Goal: Information Seeking & Learning: Learn about a topic

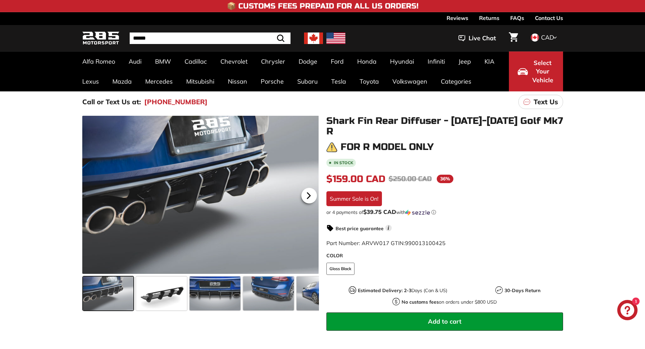
click at [308, 193] on icon at bounding box center [308, 196] width 3 height 6
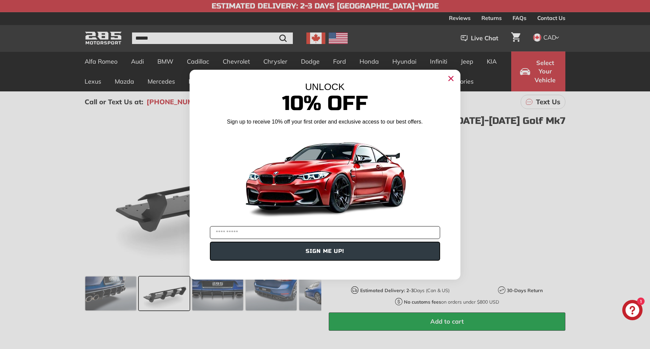
click at [308, 226] on input "YOUR EMAIL" at bounding box center [325, 232] width 230 height 13
click at [452, 78] on circle "Close dialog" at bounding box center [451, 78] width 10 height 10
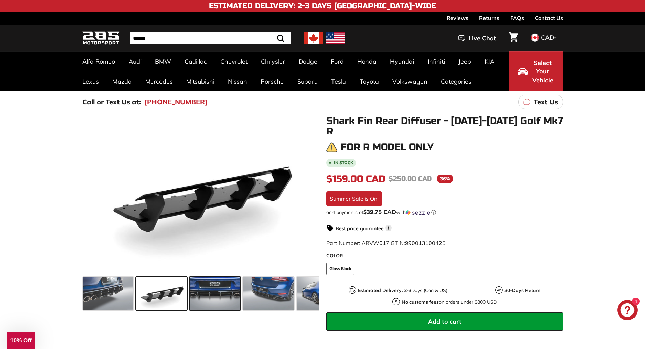
click at [210, 288] on span at bounding box center [215, 293] width 51 height 34
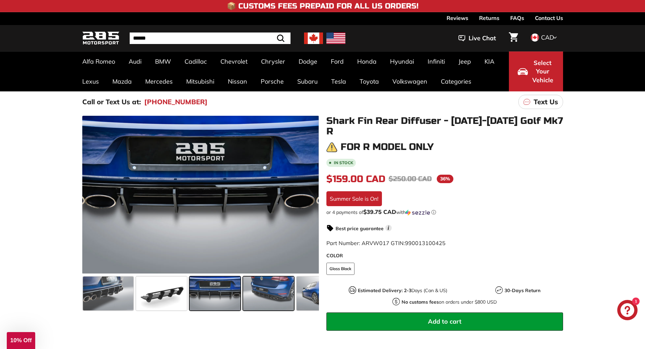
click at [259, 291] on span at bounding box center [268, 293] width 51 height 34
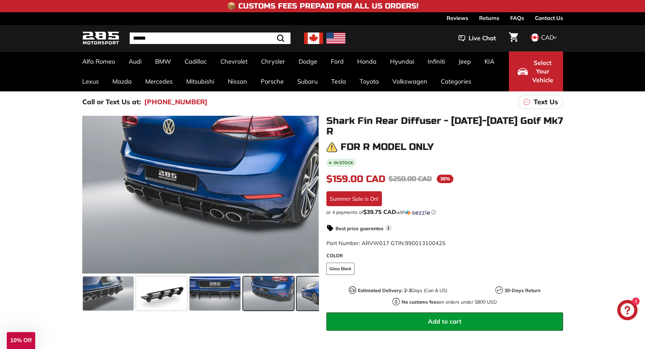
click at [302, 292] on span at bounding box center [321, 293] width 51 height 34
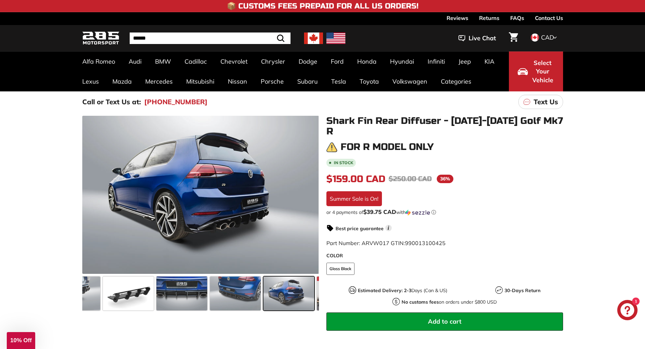
scroll to position [0, 66]
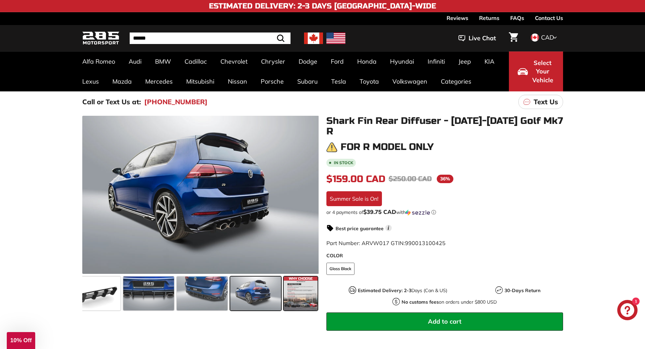
click at [312, 292] on span at bounding box center [301, 293] width 34 height 34
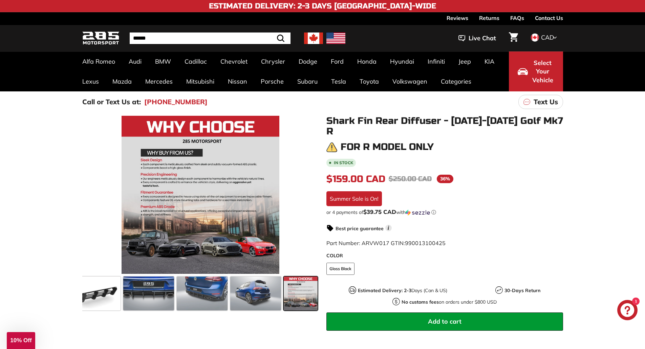
click at [143, 39] on input "Search" at bounding box center [210, 38] width 161 height 12
type input "**********"
click at [254, 32] on button ".cls-1{fill:none;stroke:#000;stroke-miterlimit:10;stroke-width:2px} Search" at bounding box center [264, 38] width 20 height 12
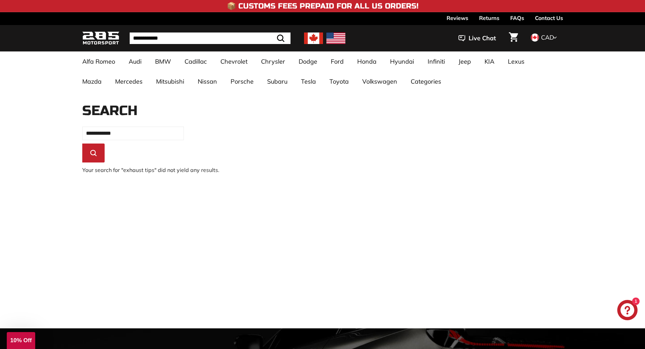
click at [96, 146] on button ".cls-1{fill:none;stroke:#000;stroke-miterlimit:10;stroke-width:2px} Search" at bounding box center [93, 152] width 22 height 19
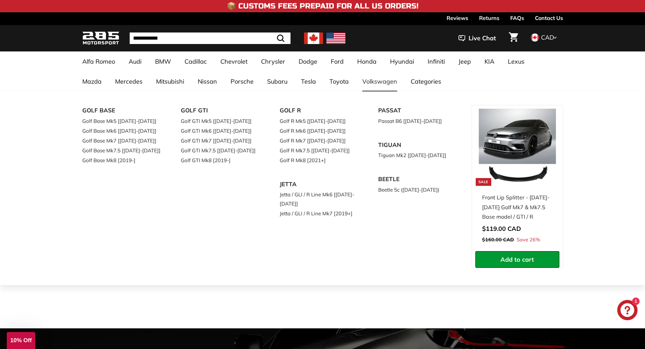
click at [355, 83] on link "Volkswagen" at bounding box center [379, 81] width 48 height 20
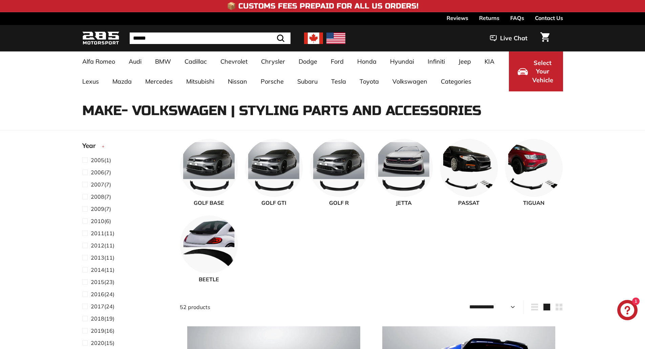
select select "**********"
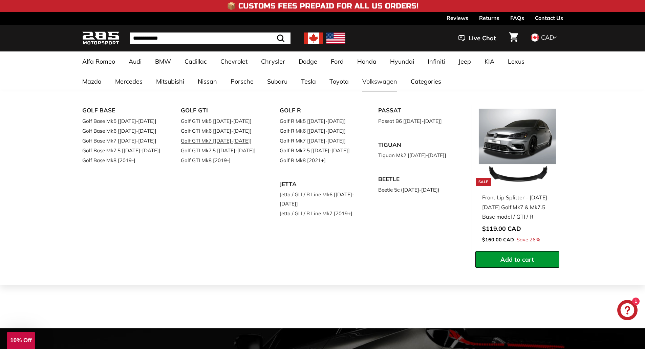
click at [225, 139] on link "Golf GTI Mk7 [[DATE]-[DATE]]" at bounding box center [221, 141] width 80 height 10
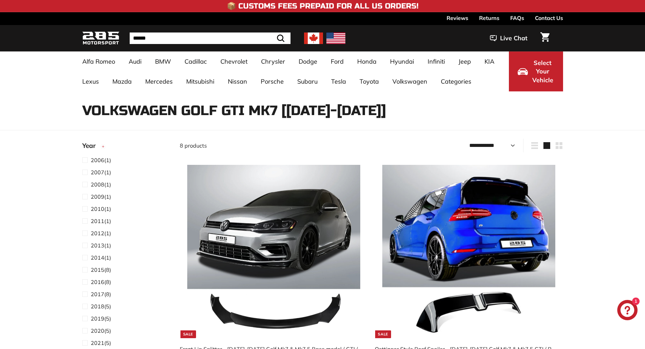
select select "**********"
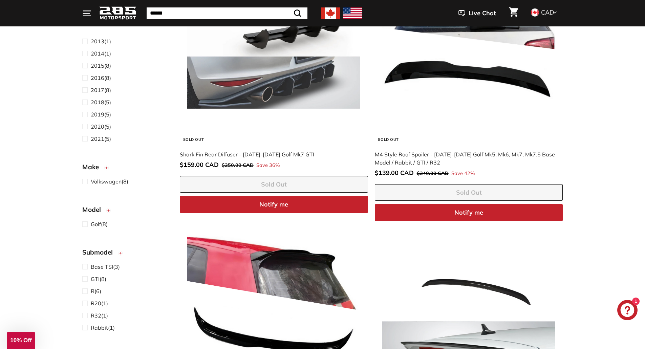
scroll to position [372, 0]
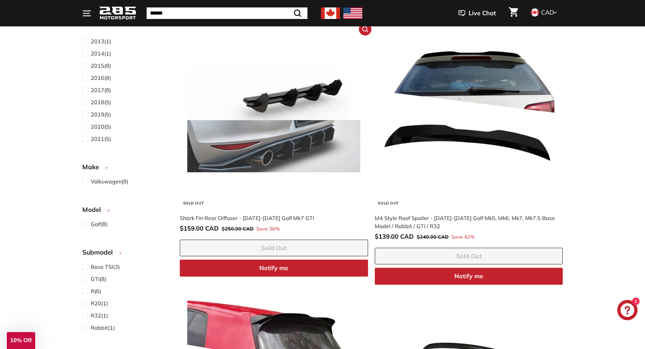
click at [276, 117] on img at bounding box center [273, 120] width 173 height 173
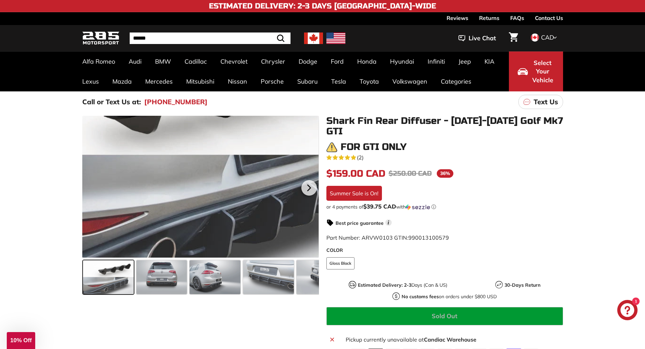
click at [223, 220] on div at bounding box center [200, 187] width 237 height 142
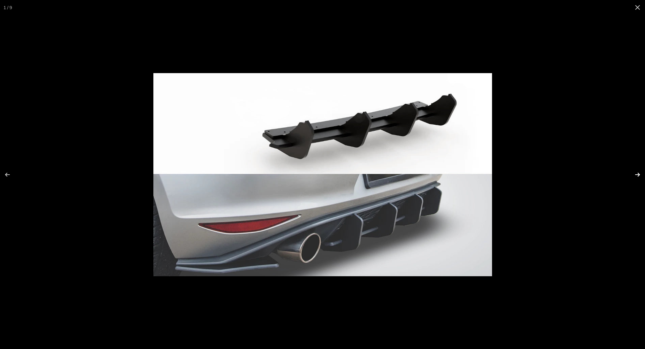
click at [637, 173] on button at bounding box center [633, 175] width 24 height 34
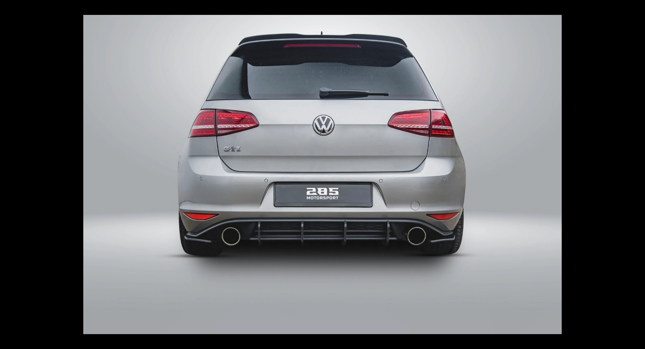
click at [637, 173] on button at bounding box center [633, 175] width 24 height 34
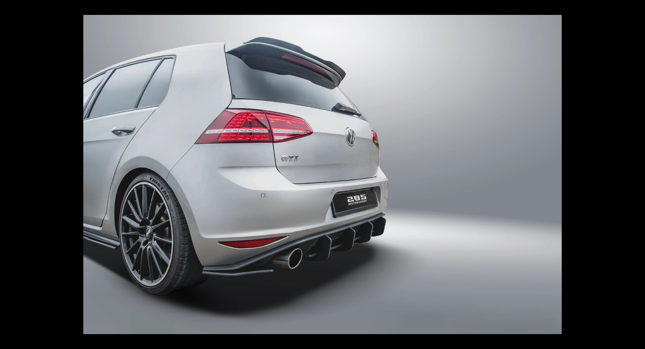
click at [637, 173] on button at bounding box center [633, 175] width 24 height 34
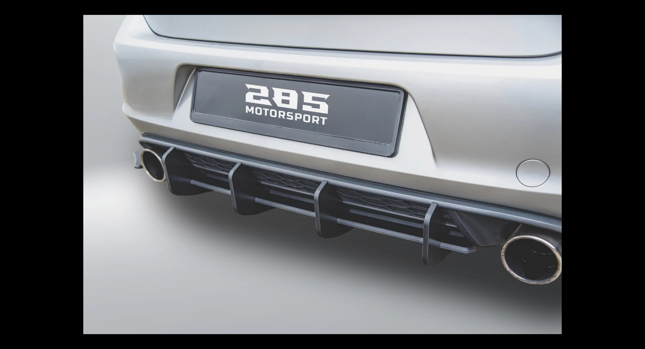
click at [637, 173] on button at bounding box center [633, 175] width 24 height 34
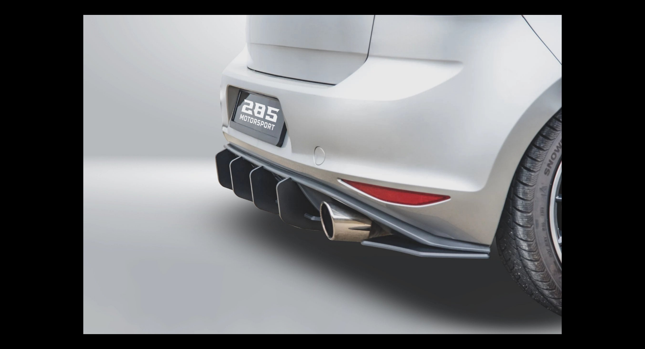
scroll to position [0, 122]
click at [637, 173] on button at bounding box center [633, 175] width 24 height 34
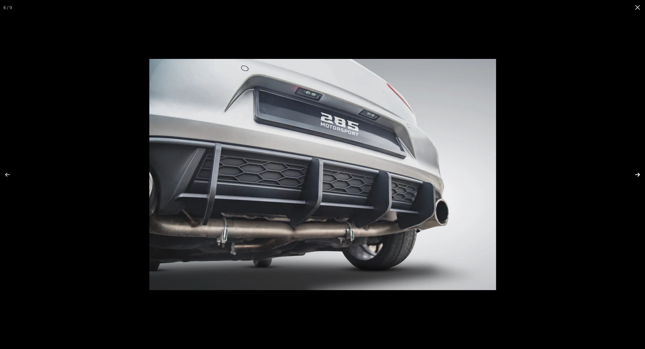
click at [635, 175] on button at bounding box center [633, 175] width 24 height 34
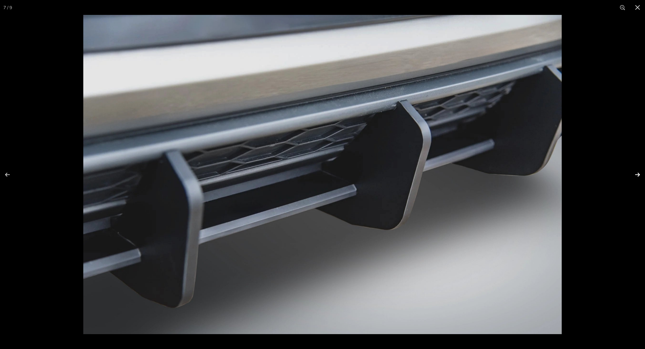
scroll to position [0, 227]
click at [635, 175] on button at bounding box center [633, 175] width 24 height 34
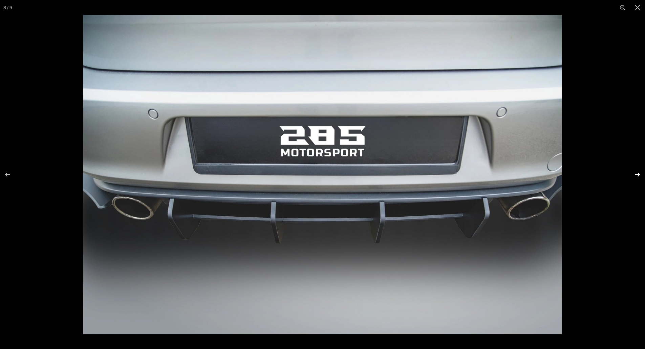
click at [635, 175] on button at bounding box center [633, 175] width 24 height 34
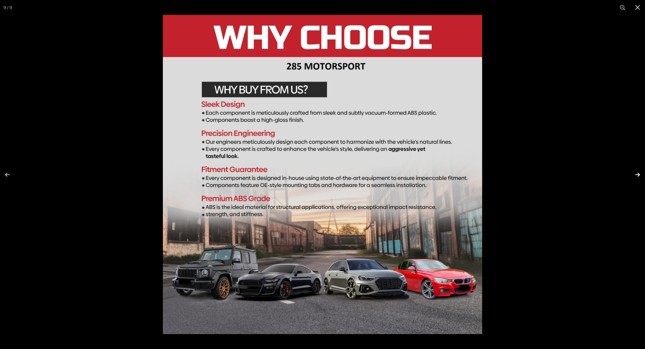
click at [635, 175] on button at bounding box center [633, 175] width 24 height 34
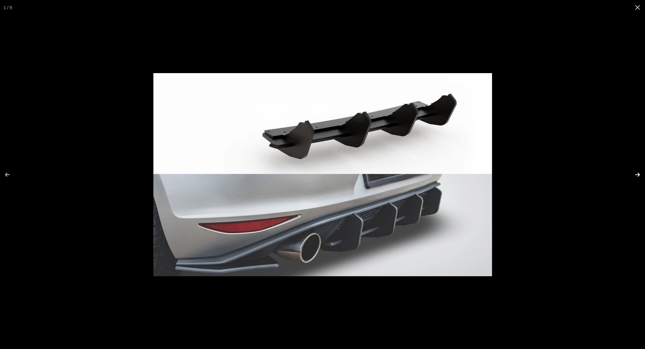
scroll to position [0, 0]
click at [619, 172] on div at bounding box center [322, 174] width 645 height 349
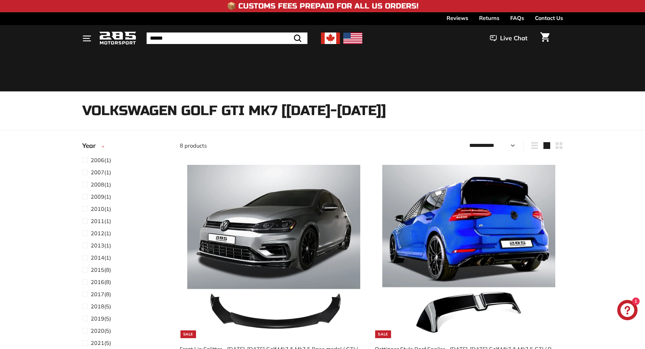
select select "**********"
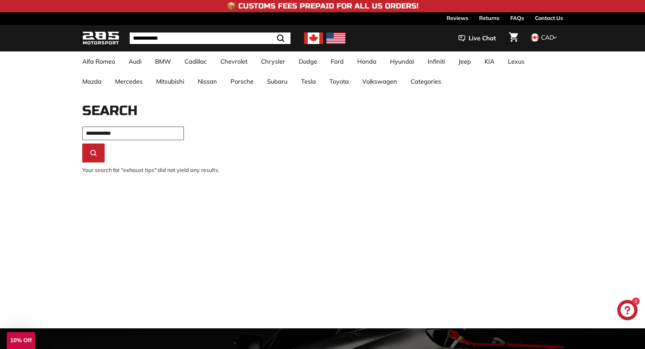
click at [132, 129] on input "**********" at bounding box center [133, 134] width 102 height 14
click at [309, 37] on img at bounding box center [313, 38] width 19 height 12
click at [174, 36] on input "**********" at bounding box center [210, 38] width 161 height 12
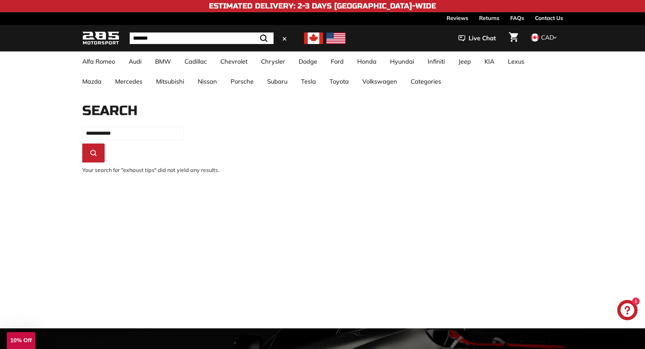
type input "*******"
click at [254, 32] on button ".cls-1{fill:none;stroke:#000;stroke-miterlimit:10;stroke-width:2px} Search" at bounding box center [264, 38] width 20 height 12
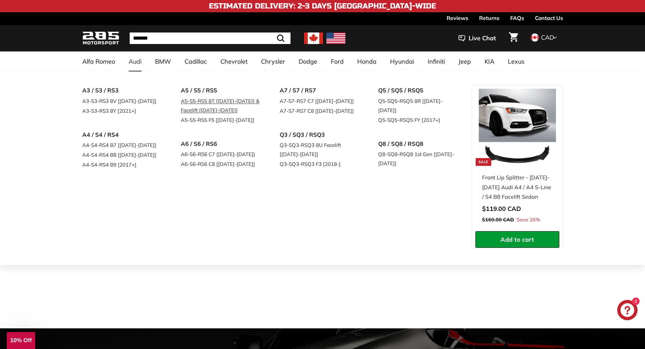
click at [204, 97] on link "A5-S5-RS5 8T [[DATE]-[DATE]] & Facelift [[DATE]-[DATE]]" at bounding box center [221, 105] width 80 height 19
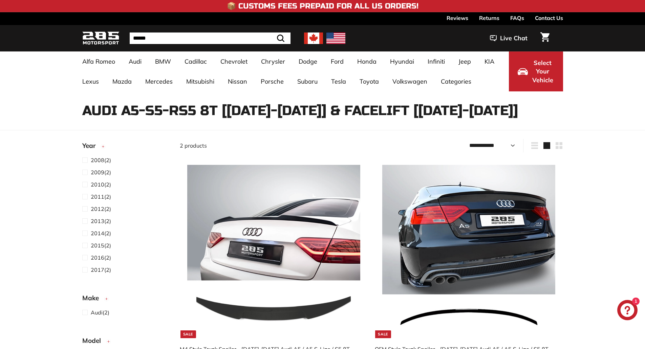
select select "**********"
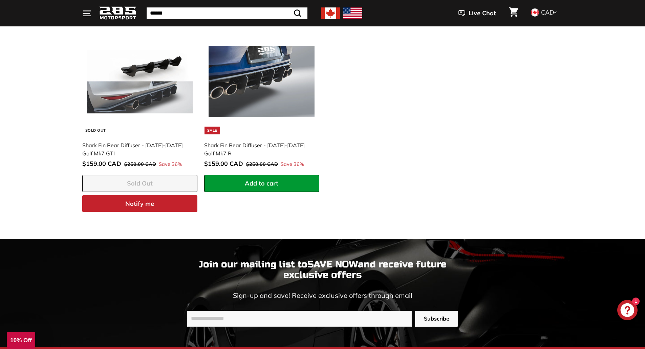
scroll to position [474, 0]
